Goal: Information Seeking & Learning: Learn about a topic

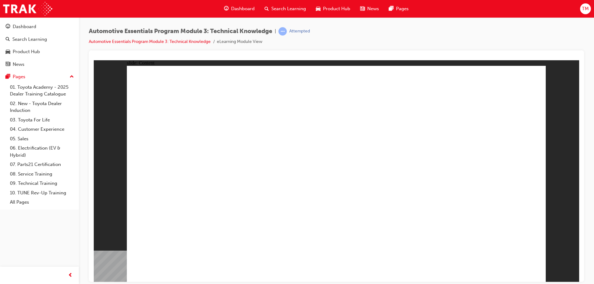
drag, startPoint x: 459, startPoint y: 157, endPoint x: 453, endPoint y: 148, distance: 11.1
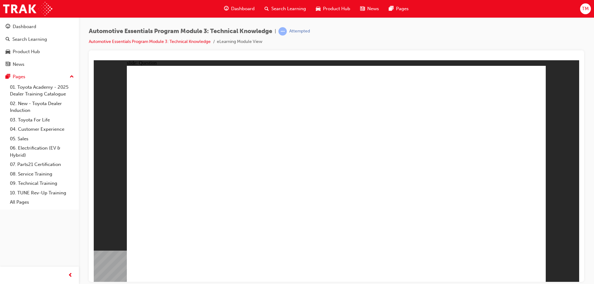
radio input "true"
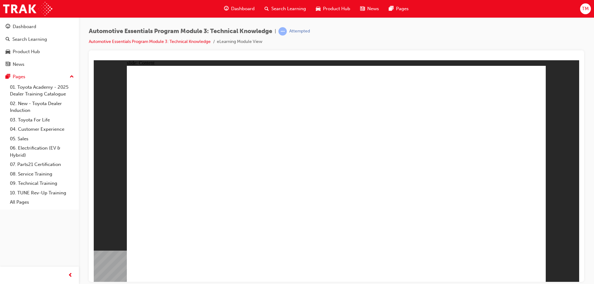
radio input "true"
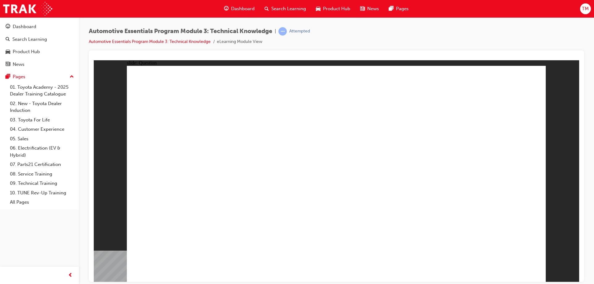
radio input "true"
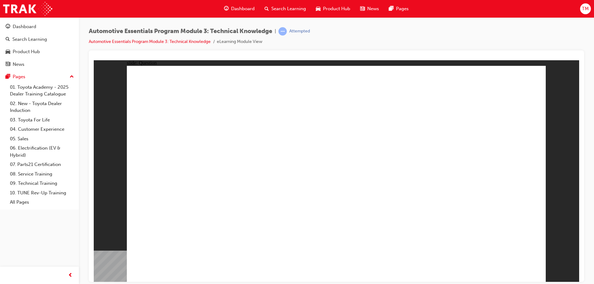
radio input "true"
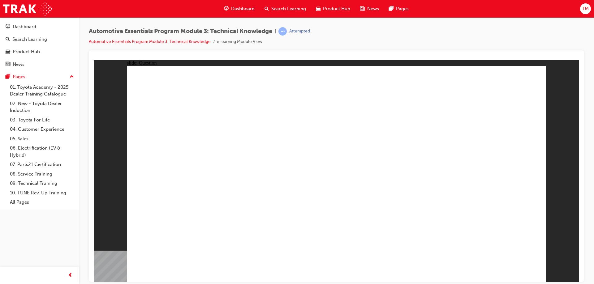
radio input "true"
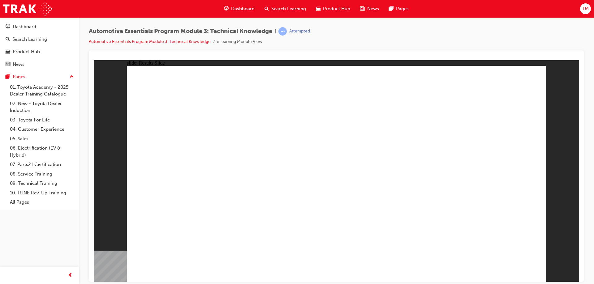
radio input "true"
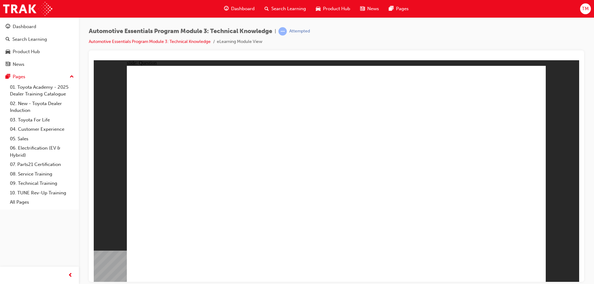
radio input "true"
drag, startPoint x: 266, startPoint y: 232, endPoint x: 242, endPoint y: 237, distance: 25.0
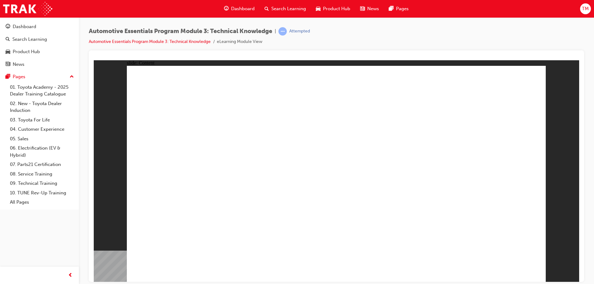
click at [547, 77] on div "slide: Content Rectangle 1 close_hover.png Rectangle 1 Group 1 Did You Know? To…" at bounding box center [336, 171] width 485 height 222
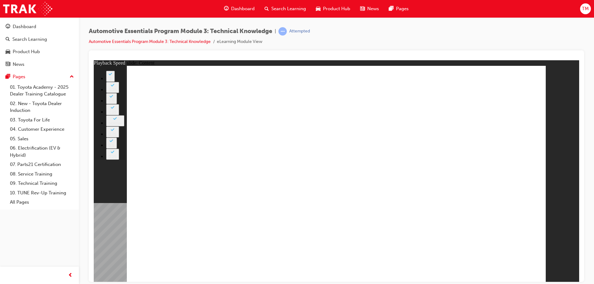
type input "8"
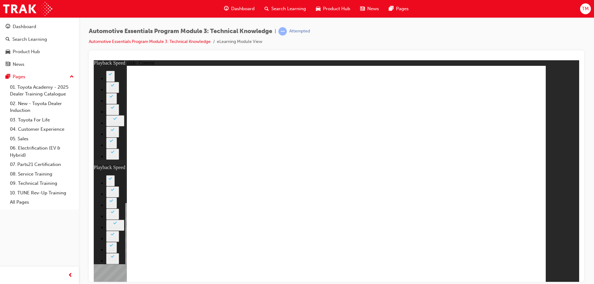
type input "135"
type input "6"
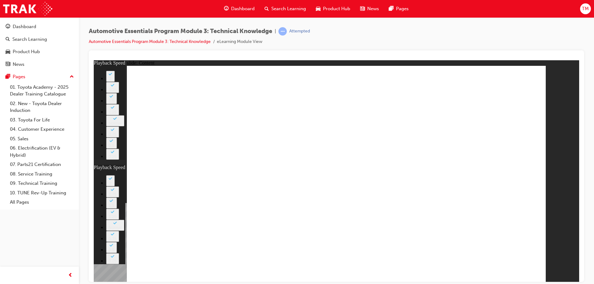
type input "135"
type input "6"
type input "135"
type input "6"
type input "0"
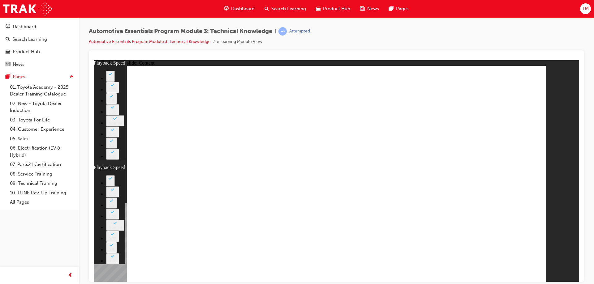
type input "6"
type input "9"
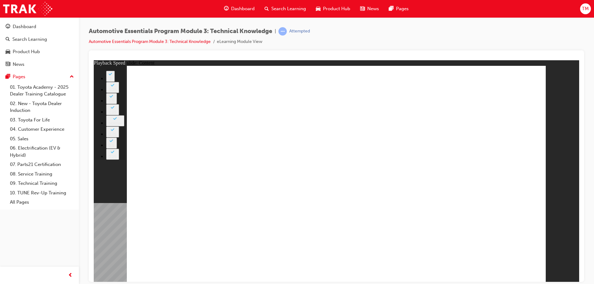
type input "7"
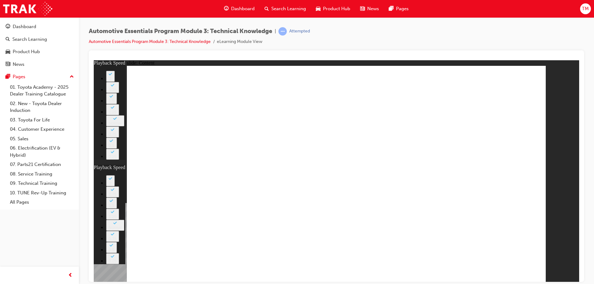
type input "105"
drag, startPoint x: 507, startPoint y: 268, endPoint x: 552, endPoint y: 247, distance: 50.1
drag, startPoint x: 163, startPoint y: 260, endPoint x: 166, endPoint y: 279, distance: 19.1
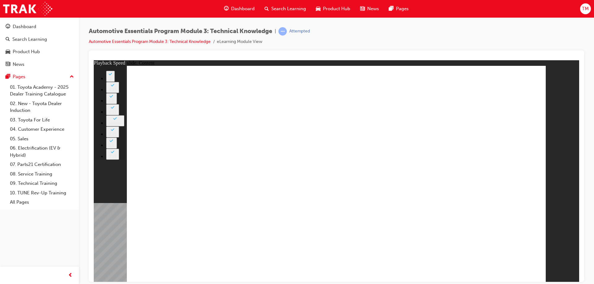
type input "7"
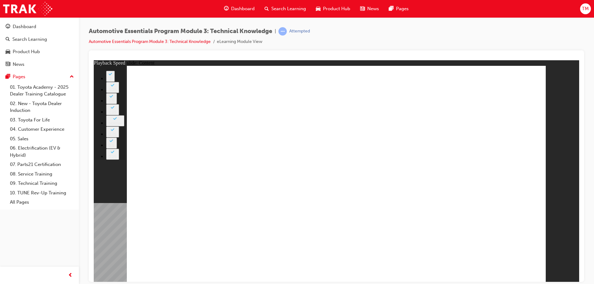
type input "7"
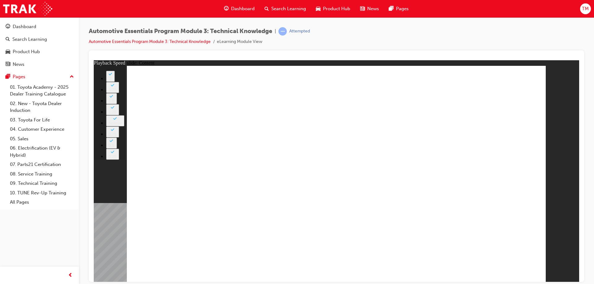
type input "74"
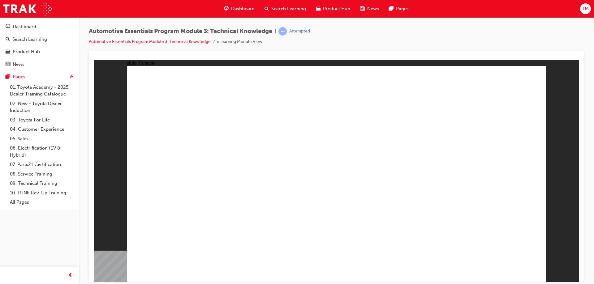
radio input "true"
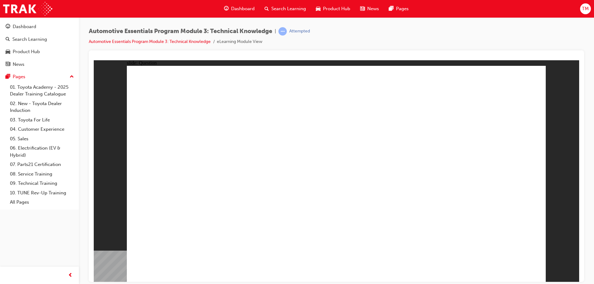
radio input "true"
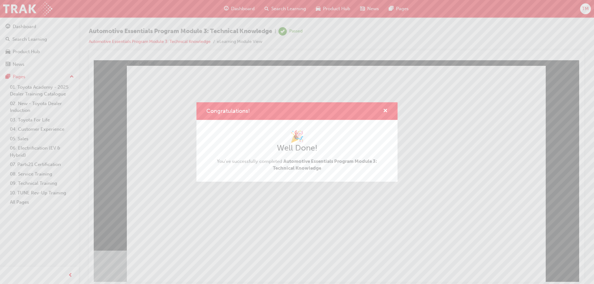
click at [389, 110] on div "Congratulations!" at bounding box center [296, 111] width 201 height 18
click at [386, 109] on span "cross-icon" at bounding box center [385, 112] width 5 height 6
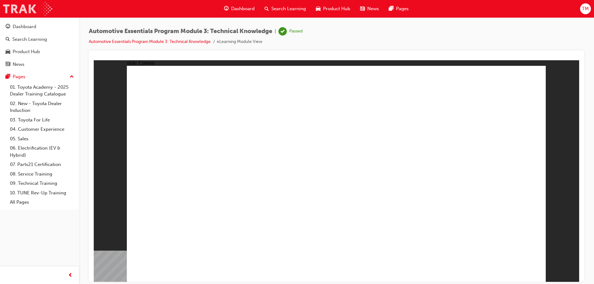
click at [36, 4] on img at bounding box center [27, 9] width 49 height 14
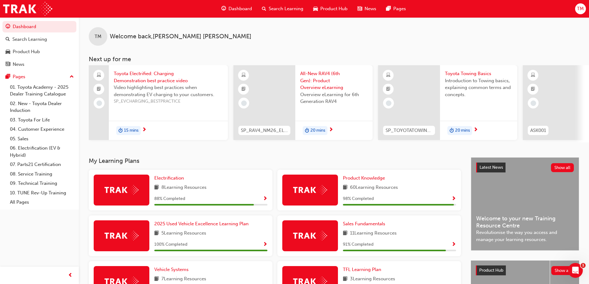
click at [162, 72] on span "Toyota Electrified: Charging Demonstration best practice video" at bounding box center [168, 77] width 109 height 14
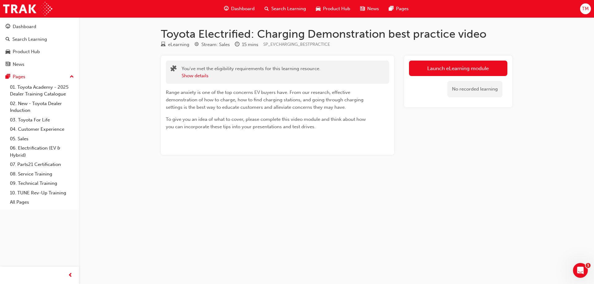
click at [196, 81] on div "You've met the eligibility requirements for this learning resource. Show details" at bounding box center [277, 72] width 223 height 23
click at [196, 78] on button "Show details" at bounding box center [195, 75] width 27 height 7
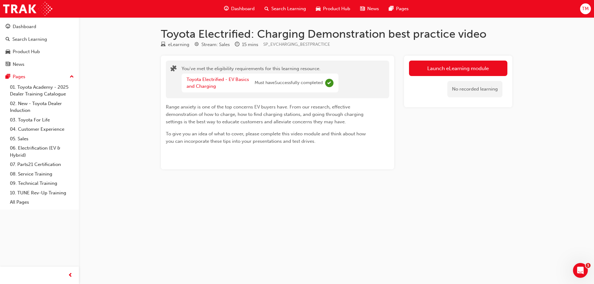
click at [490, 60] on div "Launch eLearning module No recorded learning" at bounding box center [458, 82] width 108 height 52
click at [487, 67] on link "Launch eLearning module" at bounding box center [458, 68] width 98 height 15
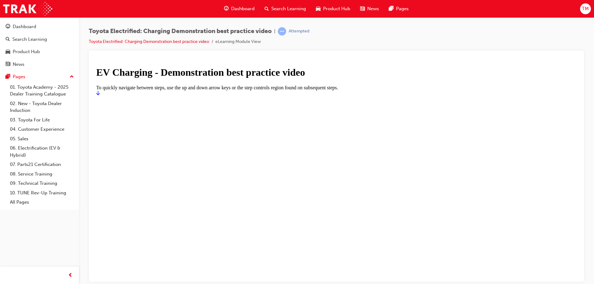
click at [100, 95] on icon "Start" at bounding box center [98, 92] width 4 height 5
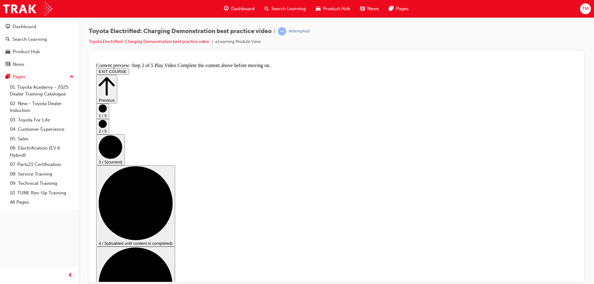
click at [107, 128] on circle "Step controls" at bounding box center [103, 124] width 8 height 8
click at [107, 159] on circle "Step controls" at bounding box center [103, 155] width 8 height 8
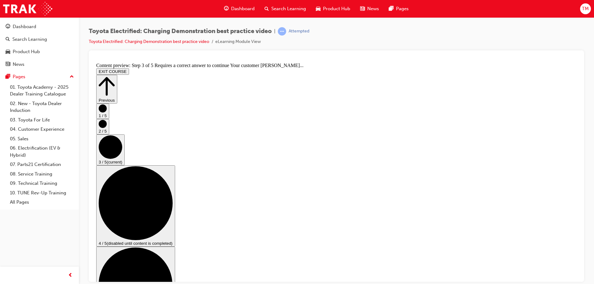
checkbox input "true"
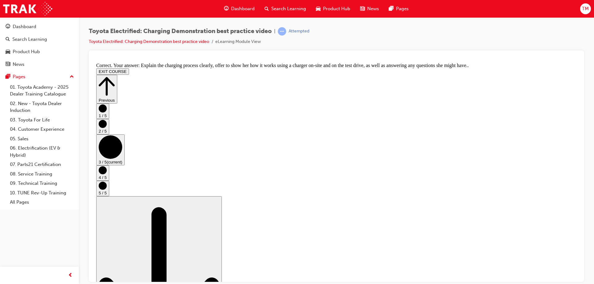
scroll to position [114, 0]
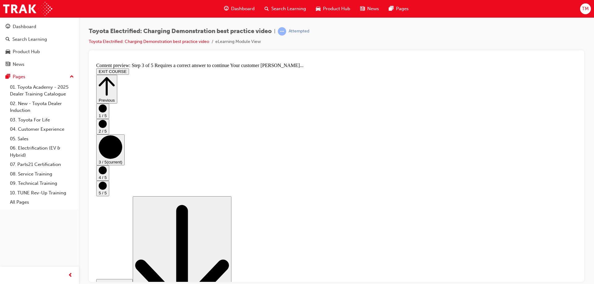
scroll to position [89, 0]
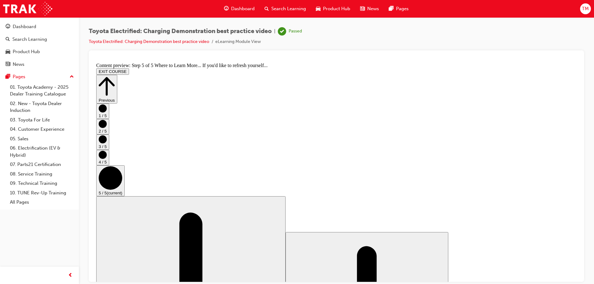
click at [129, 68] on button "EXIT COURSE" at bounding box center [112, 71] width 33 height 6
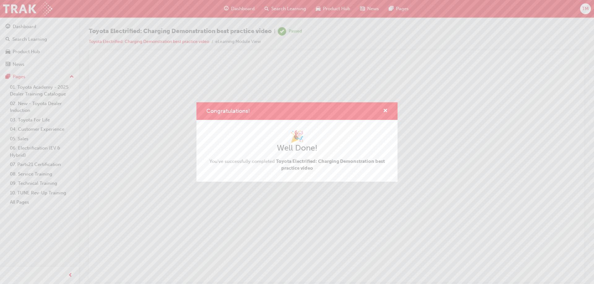
scroll to position [0, 0]
click at [385, 109] on span "cross-icon" at bounding box center [385, 112] width 5 height 6
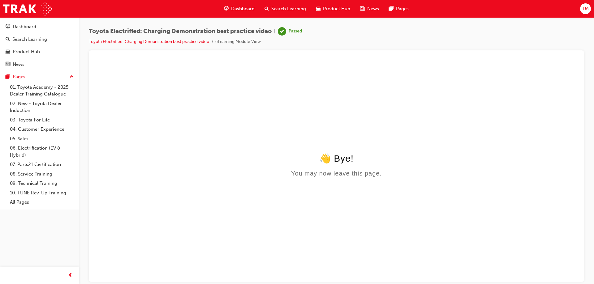
click at [350, 33] on div "Toyota Electrified: Charging Demonstration best practice video | Passed Toyota …" at bounding box center [336, 38] width 495 height 23
click at [33, 2] on img at bounding box center [27, 9] width 49 height 14
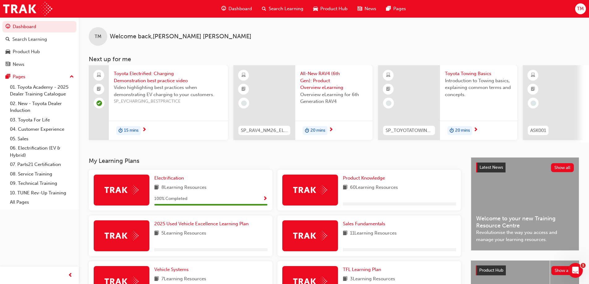
click at [315, 36] on div "TM Welcome back , [PERSON_NAME]" at bounding box center [334, 31] width 510 height 28
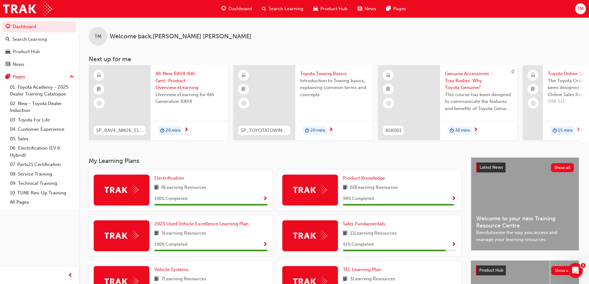
click at [298, 34] on div "TM Welcome back , [PERSON_NAME]" at bounding box center [334, 31] width 510 height 28
click at [139, 75] on div at bounding box center [120, 102] width 62 height 75
